Goal: Obtain resource: Download file/media

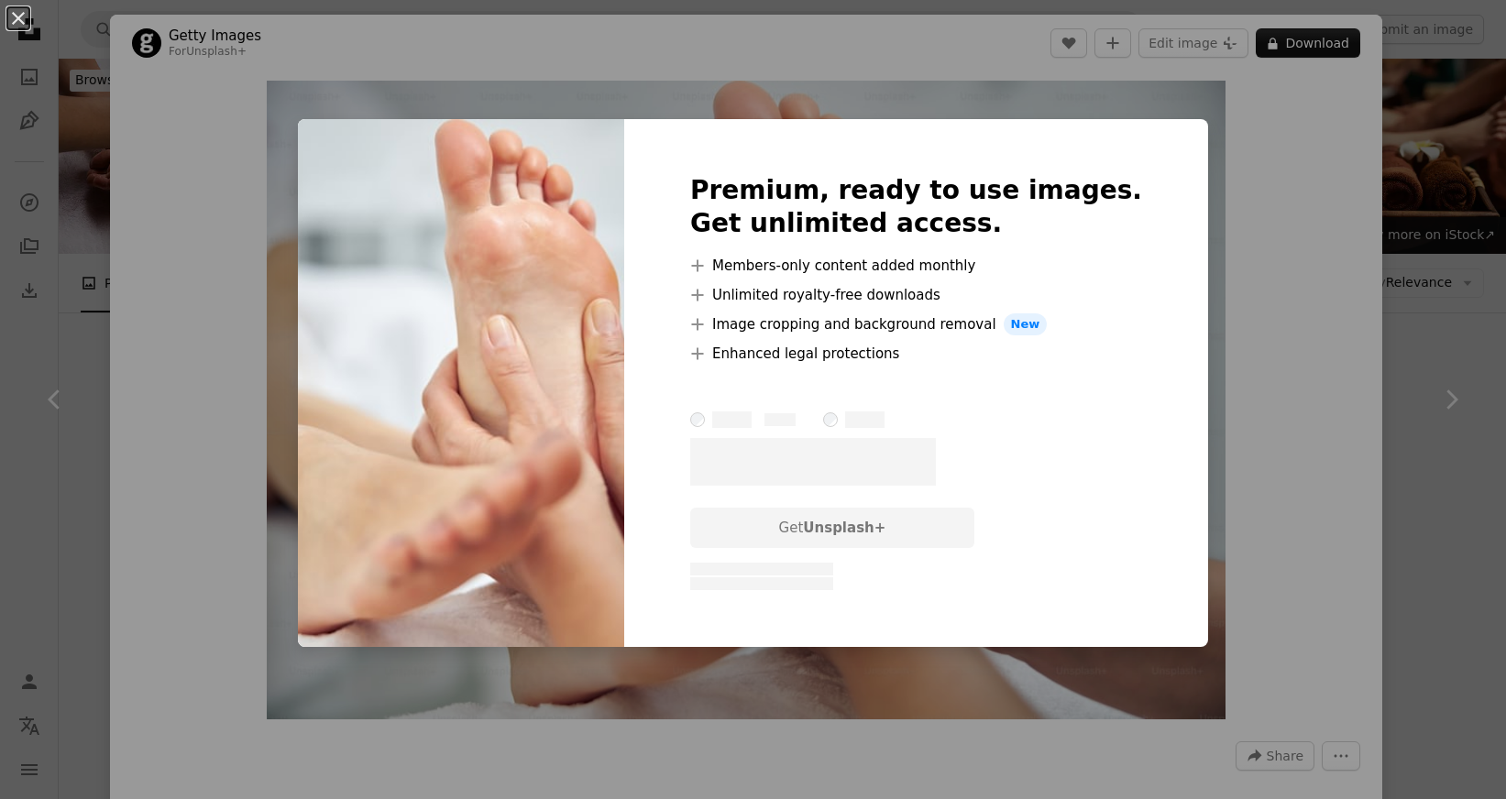
scroll to position [1092, 0]
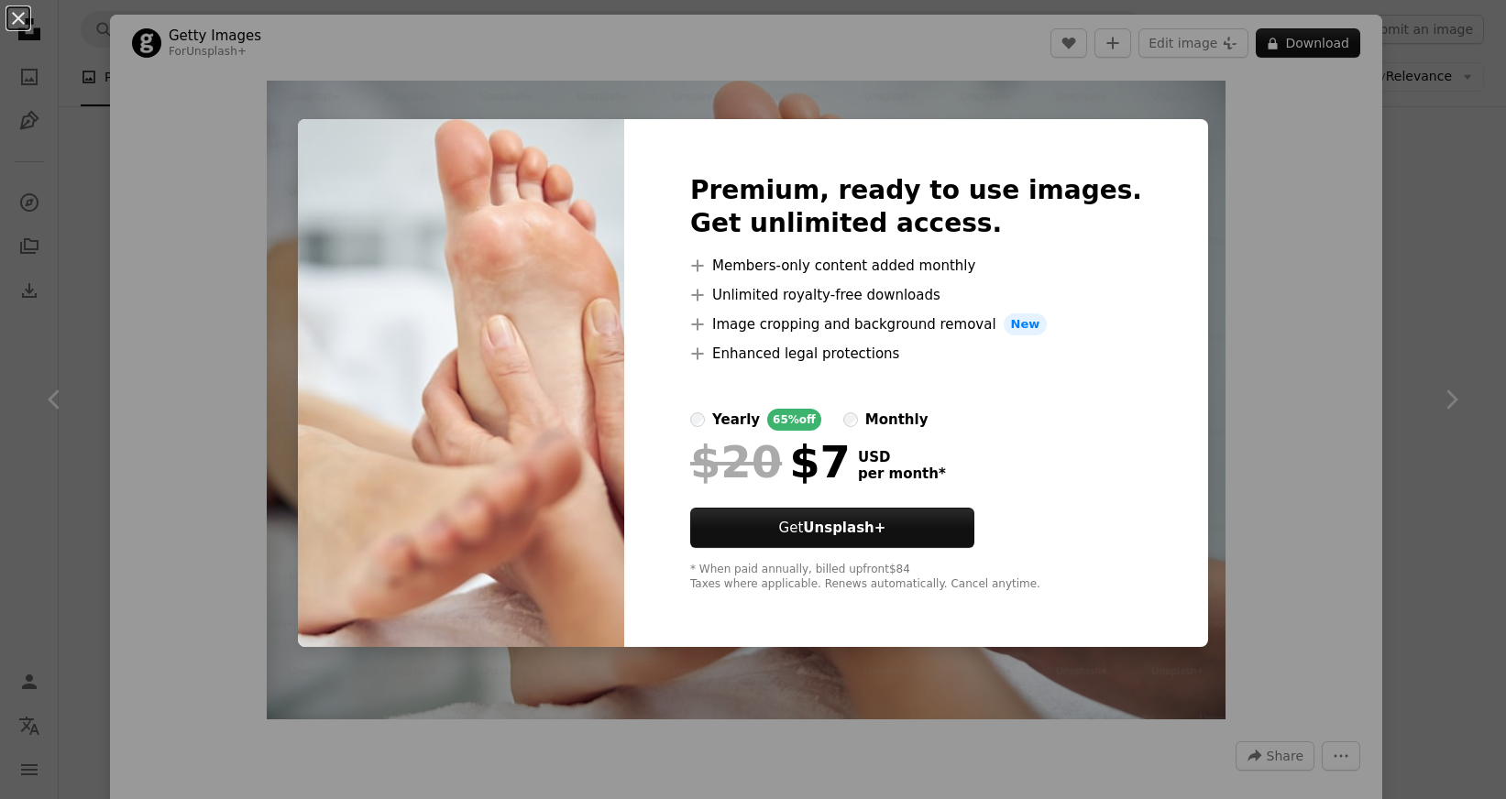
click at [821, 45] on div "An X shape Premium, ready to use images. Get unlimited access. A plus sign Memb…" at bounding box center [753, 399] width 1506 height 799
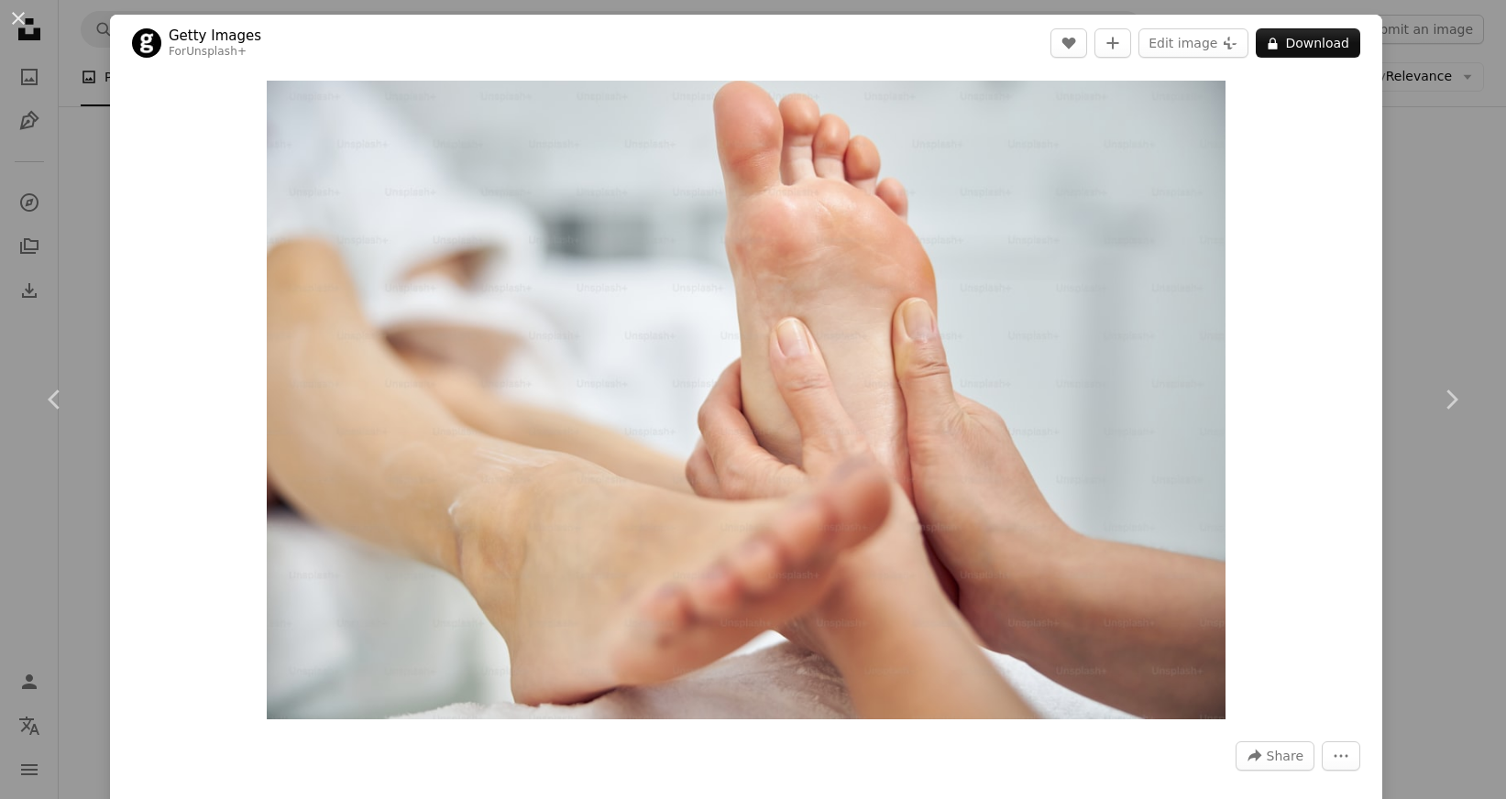
click at [57, 168] on div "An X shape Chevron left Chevron right Getty Images For Unsplash+ A heart A plus…" at bounding box center [753, 399] width 1506 height 799
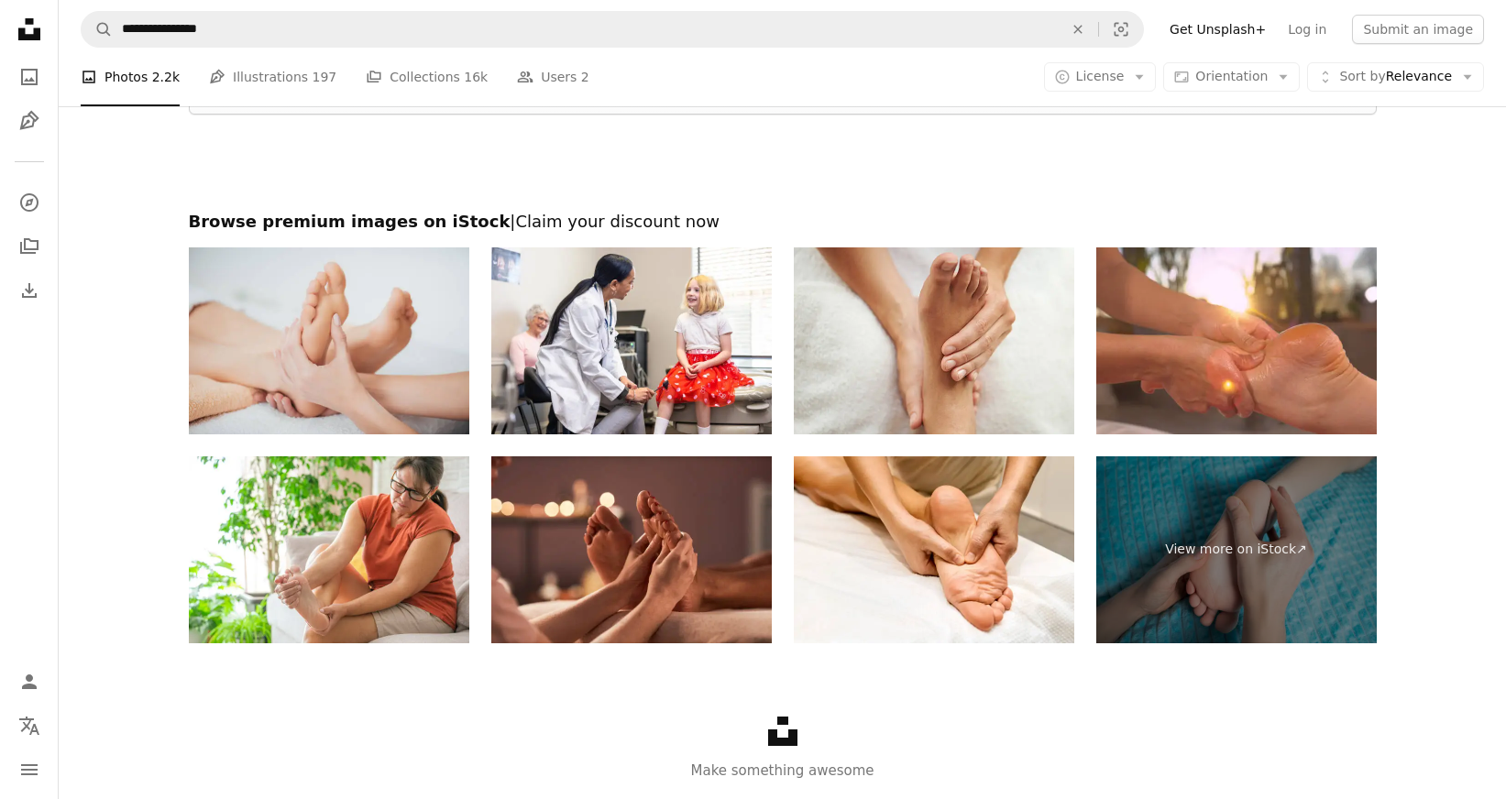
scroll to position [3234, 0]
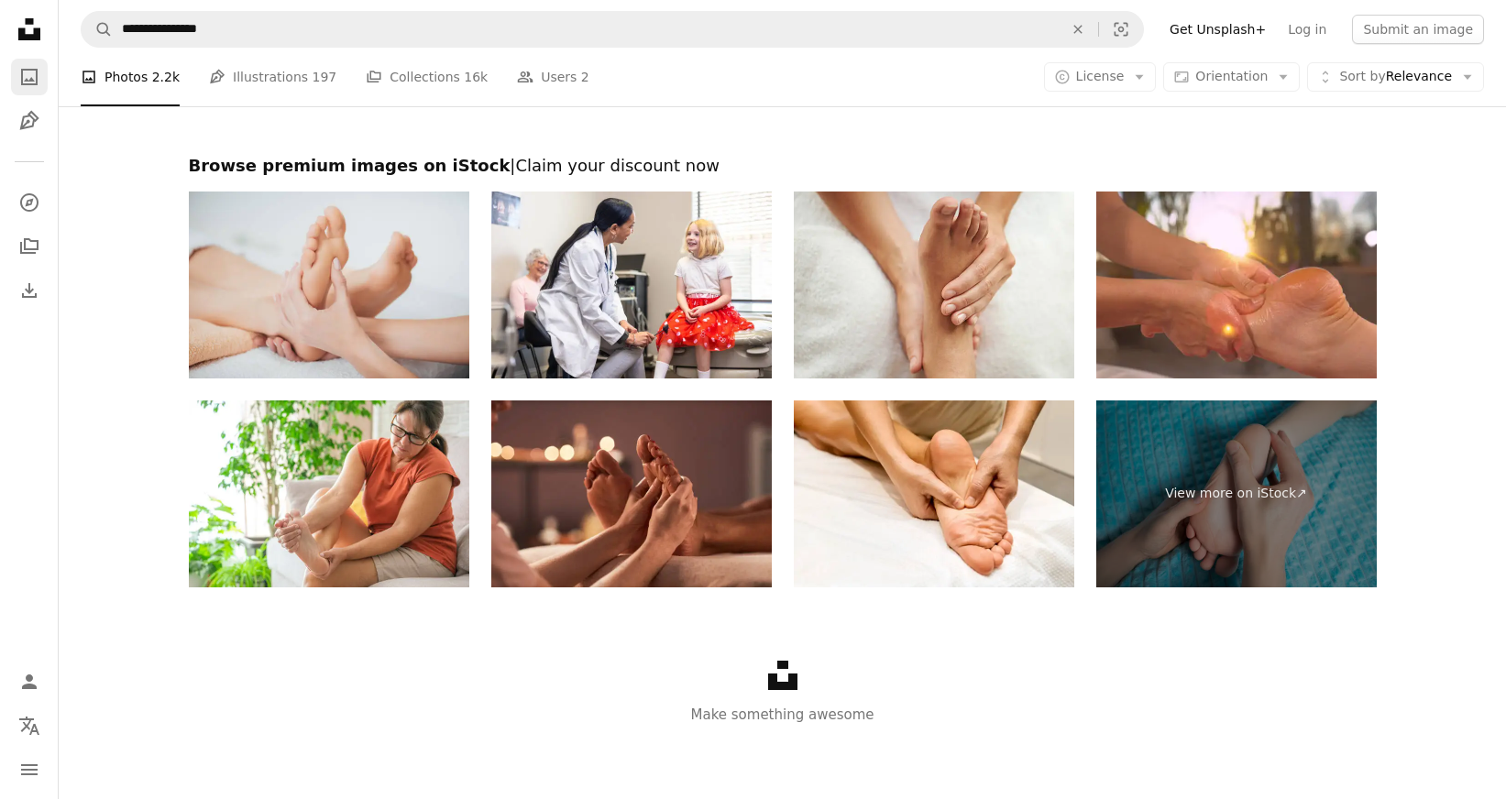
click at [31, 77] on icon "A photo" at bounding box center [29, 77] width 22 height 22
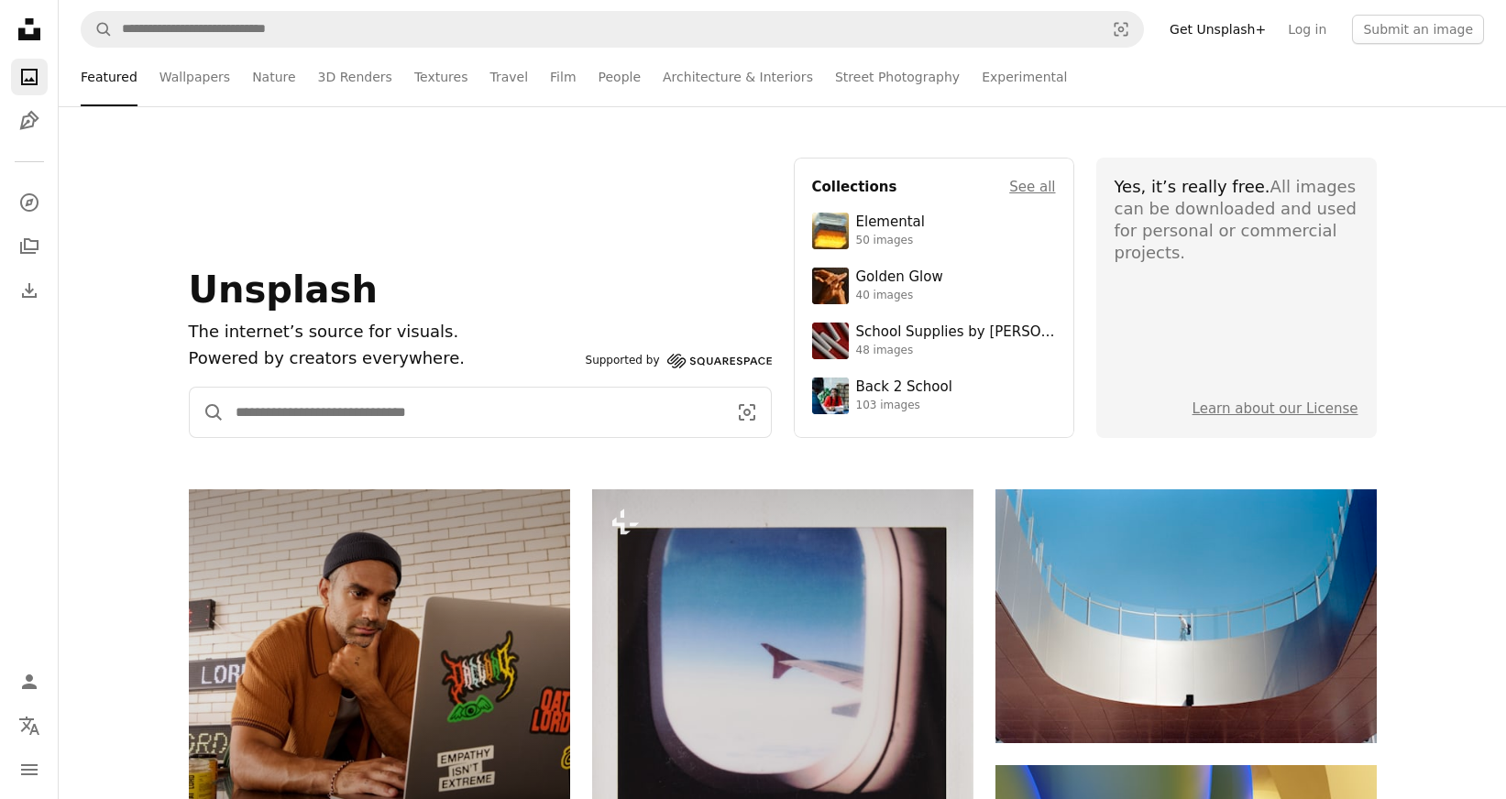
click at [253, 428] on input "Find visuals sitewide" at bounding box center [474, 412] width 499 height 49
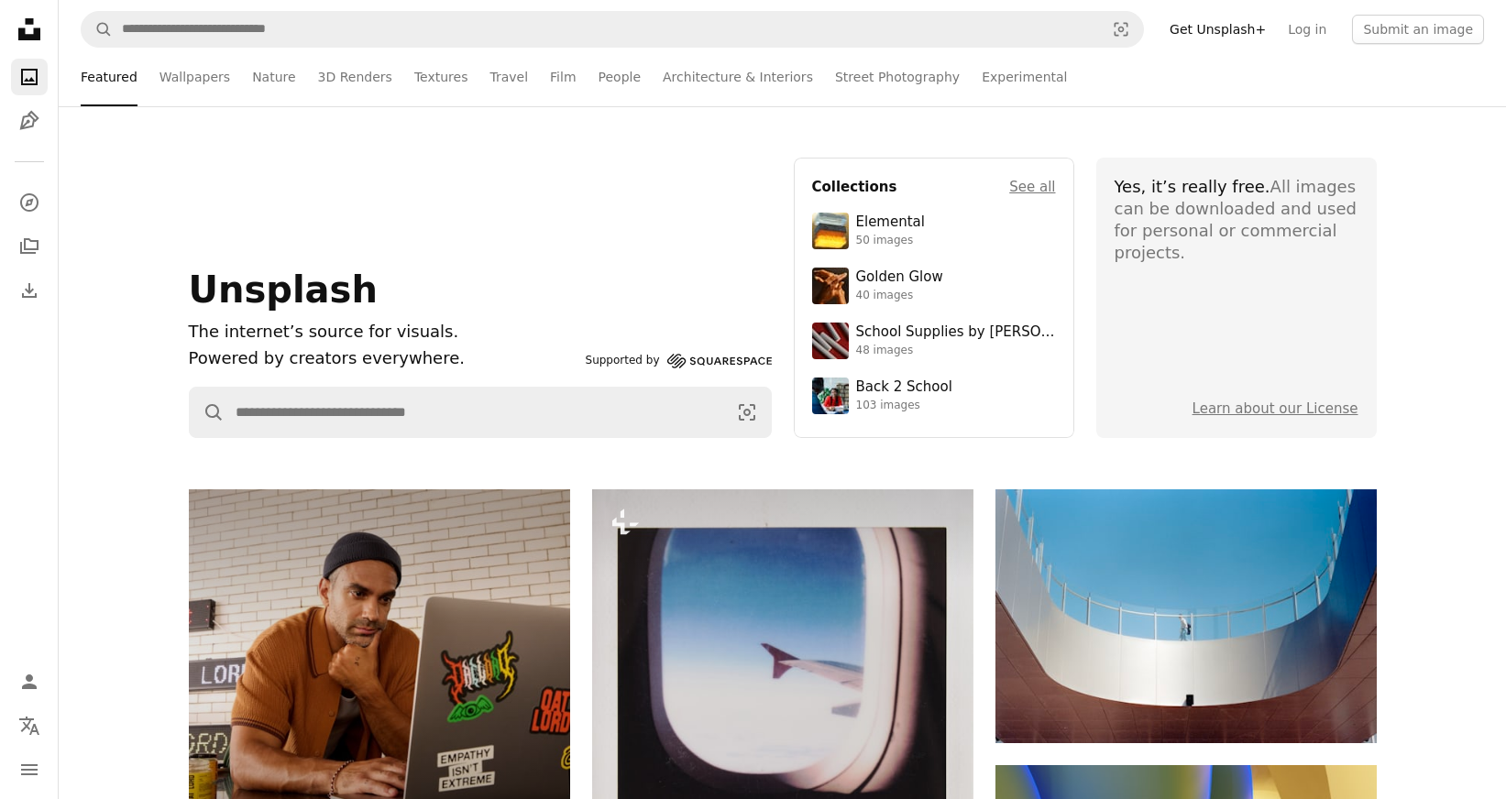
click at [109, 412] on div "Unsplash The internet’s source for visuals. Powered by creators everywhere. Sup…" at bounding box center [782, 298] width 1447 height 280
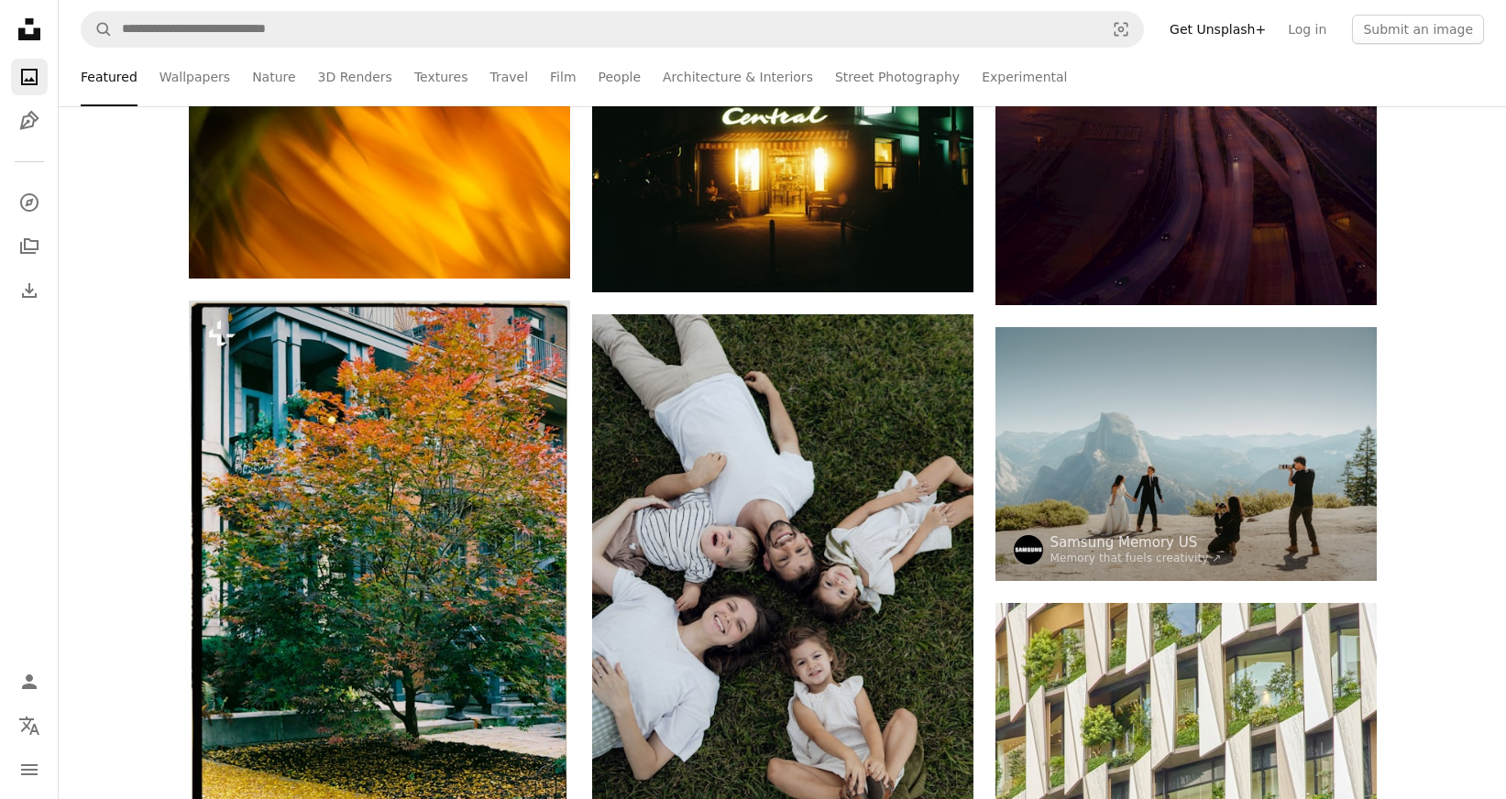
scroll to position [2408, 0]
